Goal: Navigation & Orientation: Find specific page/section

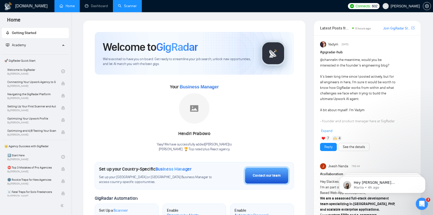
click at [130, 7] on link "Scanner" at bounding box center [127, 6] width 19 height 4
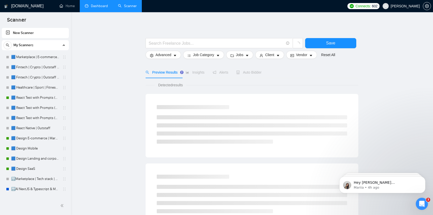
click at [105, 5] on link "Dashboard" at bounding box center [96, 6] width 23 height 4
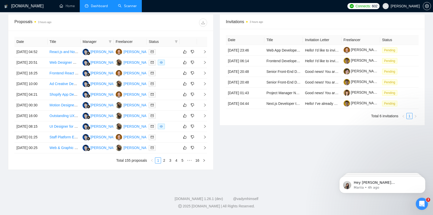
scroll to position [197, 0]
